Goal: Check status

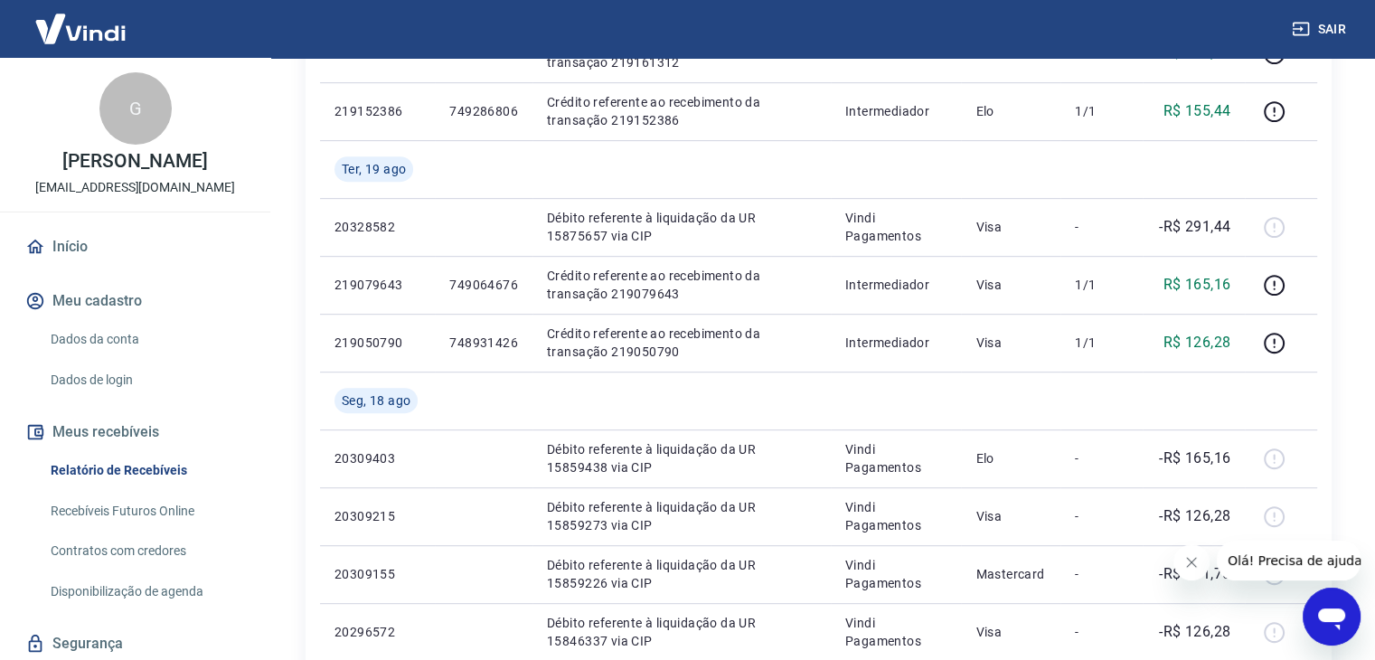
scroll to position [810, 0]
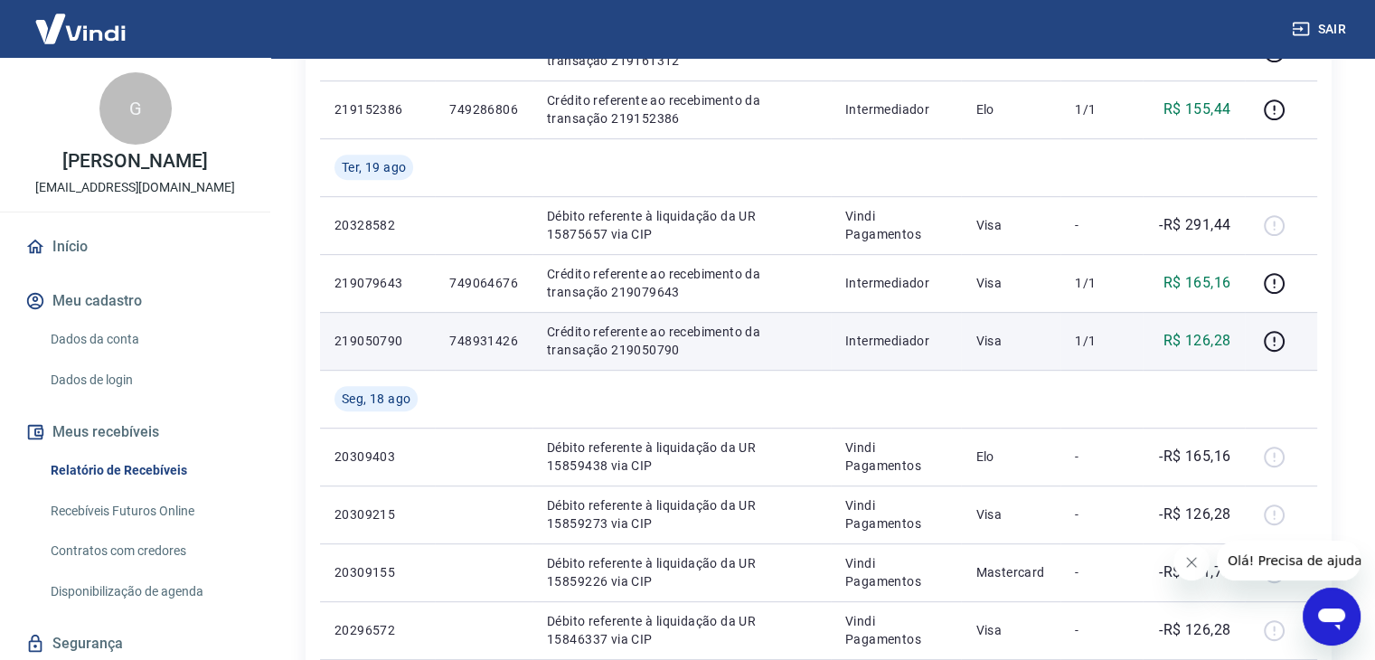
click at [474, 333] on p "748931426" at bounding box center [483, 341] width 69 height 18
copy p "748931426"
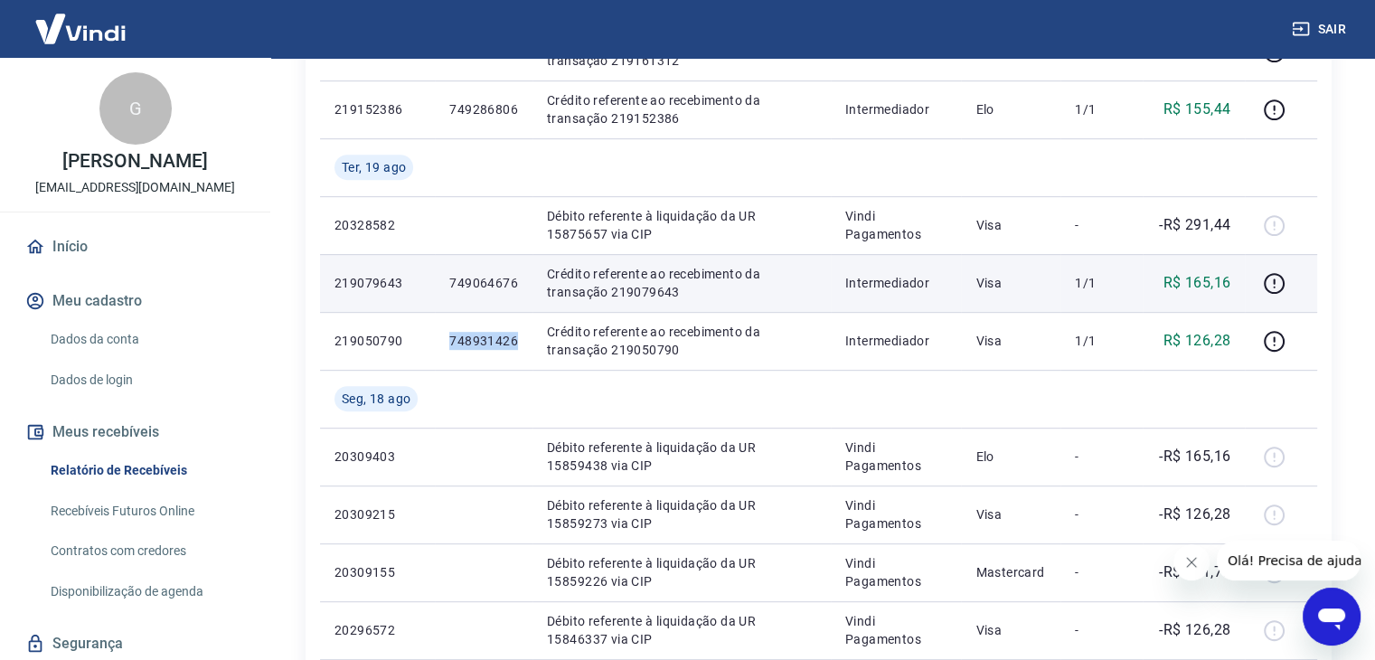
click at [492, 279] on p "749064676" at bounding box center [483, 283] width 69 height 18
copy p "749064676"
click at [1278, 287] on icon "button" at bounding box center [1274, 283] width 23 height 23
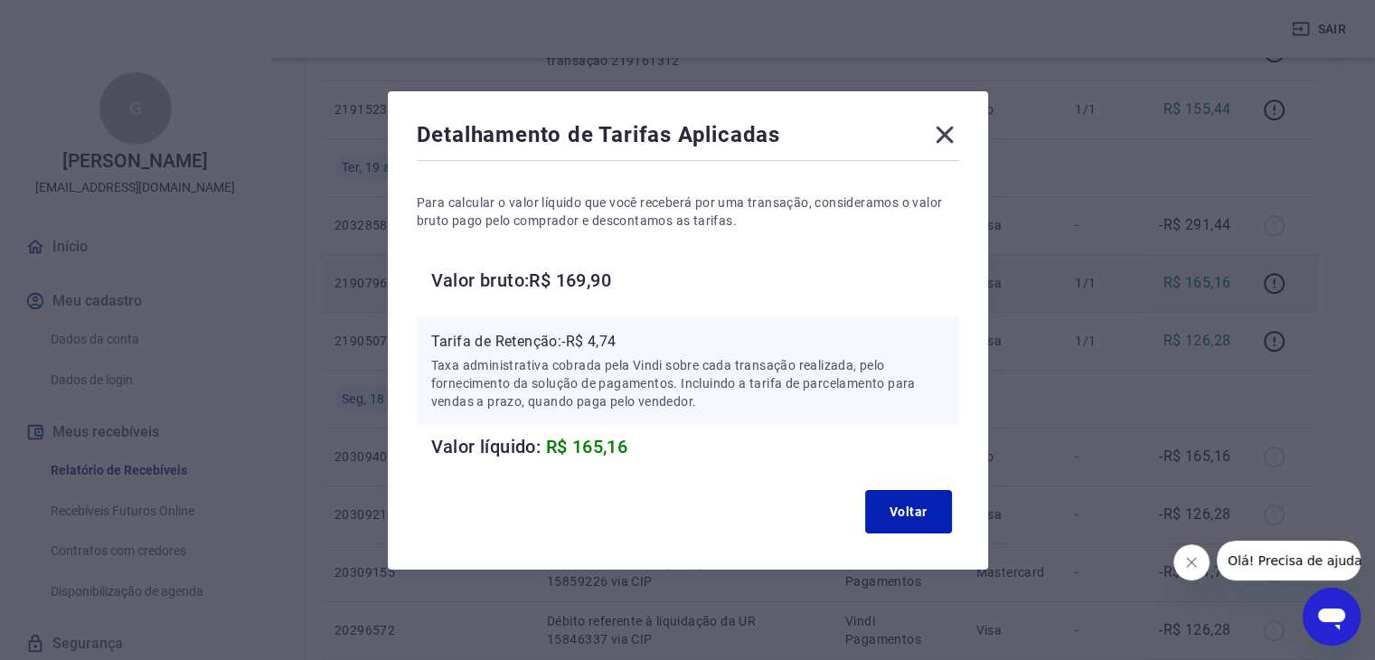
click at [945, 135] on icon at bounding box center [944, 134] width 29 height 29
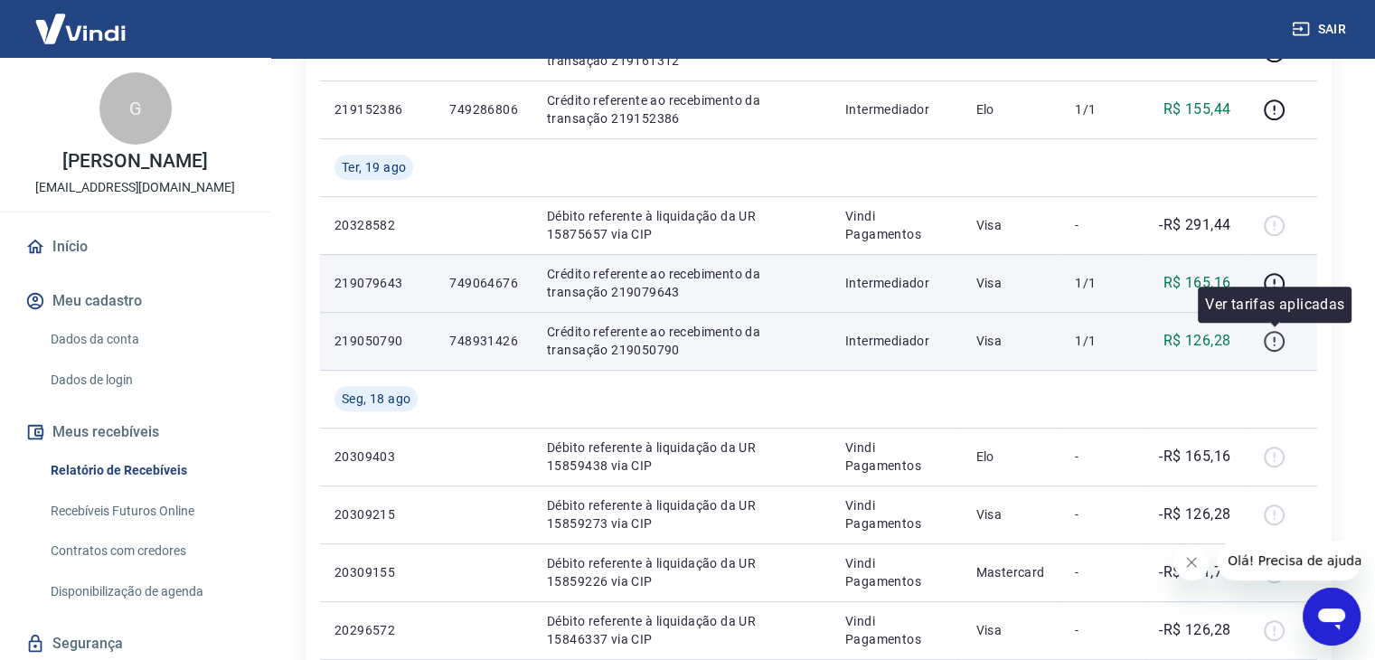
click at [1267, 341] on icon "button" at bounding box center [1274, 341] width 23 height 23
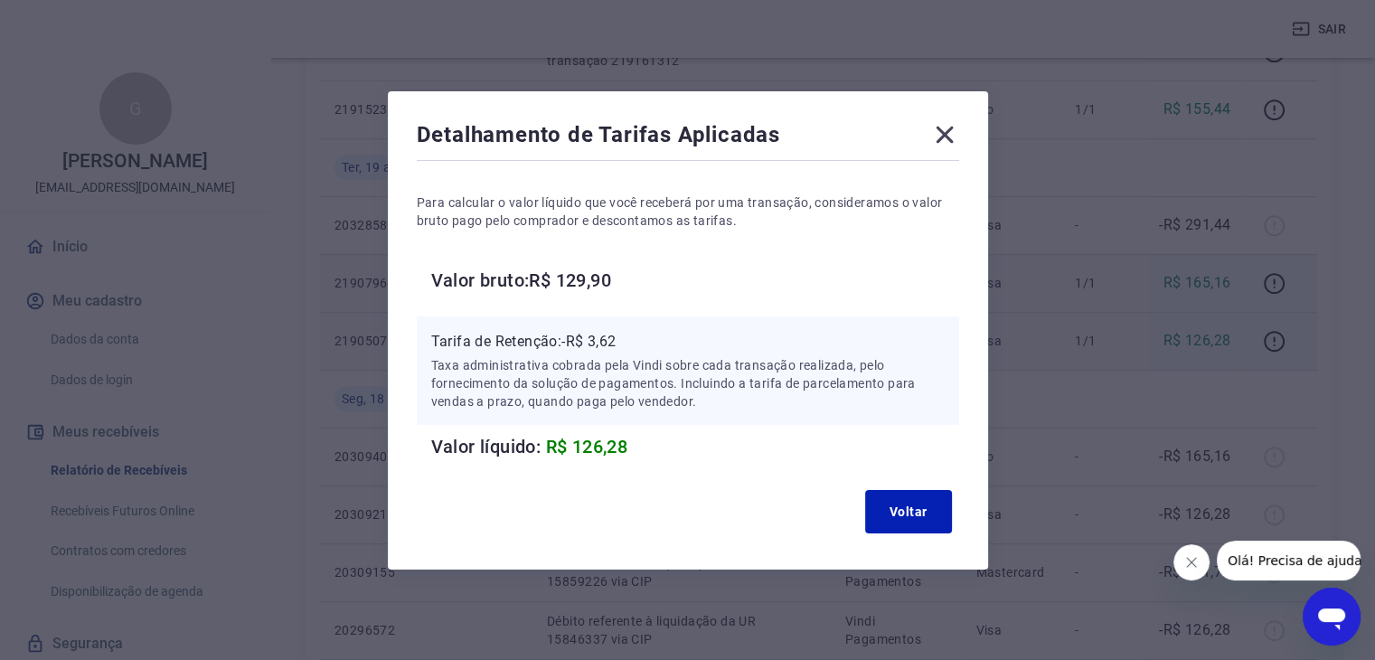
click at [955, 135] on icon at bounding box center [944, 134] width 29 height 29
